Goal: Transaction & Acquisition: Purchase product/service

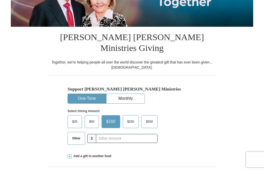
scroll to position [89, 0]
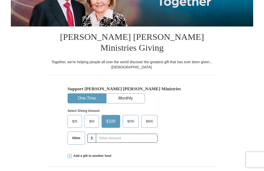
click at [93, 118] on span "$50" at bounding box center [92, 122] width 10 height 8
click at [0, 0] on input "$50" at bounding box center [0, 0] width 0 height 0
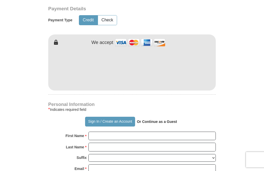
scroll to position [258, 0]
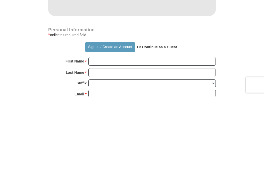
click at [94, 117] on button "Sign In / Create an Account" at bounding box center [110, 122] width 50 height 10
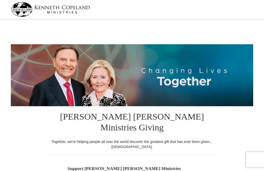
select select "CA"
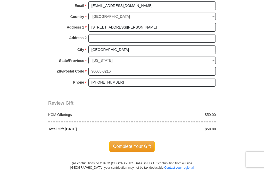
scroll to position [393, 0]
click at [133, 141] on span "Complete Your Gift" at bounding box center [132, 146] width 46 height 11
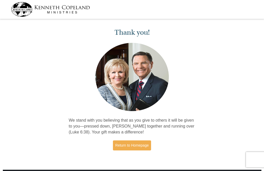
click at [134, 142] on link "Return to Homepage" at bounding box center [132, 146] width 38 height 10
